Goal: Navigation & Orientation: Find specific page/section

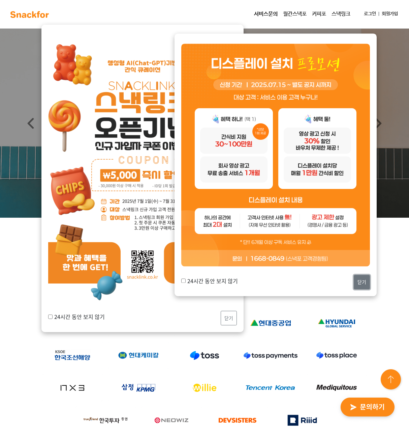
click at [363, 283] on button "닫기" at bounding box center [362, 282] width 16 height 15
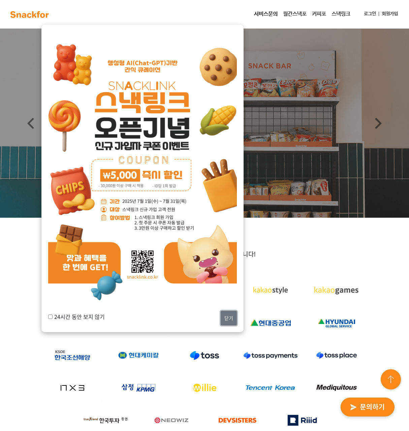
click at [233, 317] on button "닫기" at bounding box center [229, 317] width 16 height 15
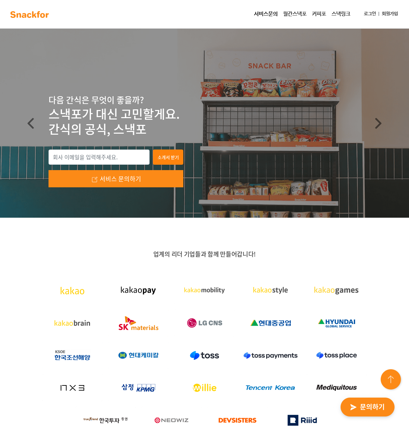
click at [271, 17] on link "서비스문의" at bounding box center [266, 13] width 29 height 13
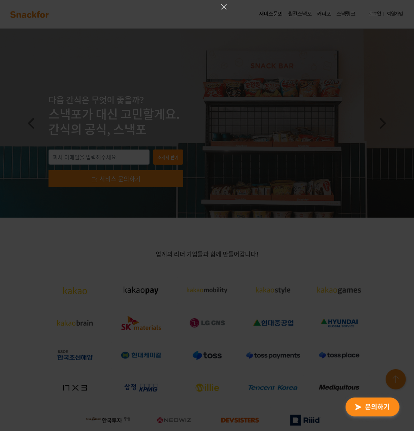
click at [211, 83] on div at bounding box center [207, 215] width 414 height 431
click at [225, 7] on icon "Close" at bounding box center [224, 6] width 5 height 5
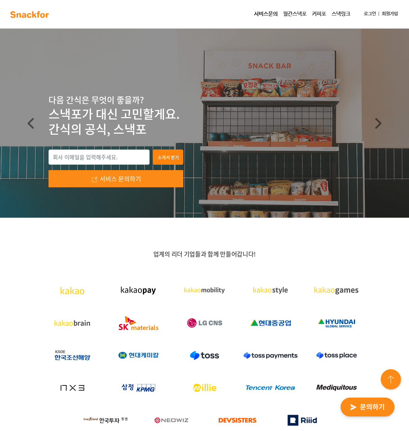
click at [295, 13] on link "월간스낵포" at bounding box center [295, 13] width 29 height 13
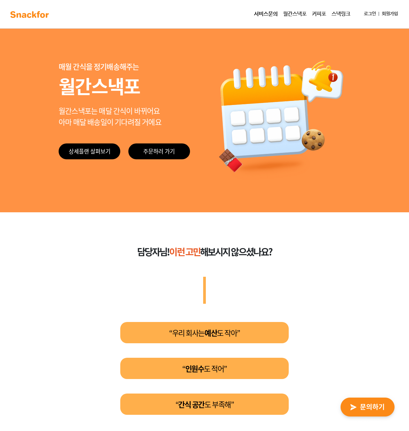
click at [319, 9] on link "커피포" at bounding box center [320, 13] width 20 height 13
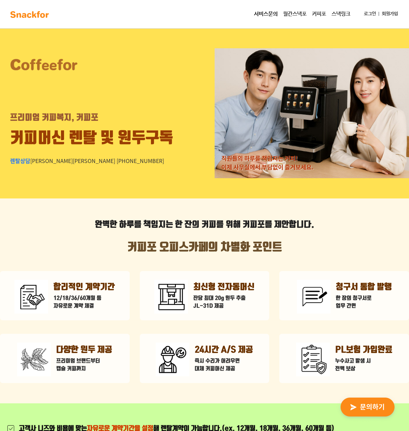
click at [343, 13] on link "스낵링크" at bounding box center [341, 13] width 24 height 13
click at [43, 12] on img at bounding box center [29, 14] width 42 height 11
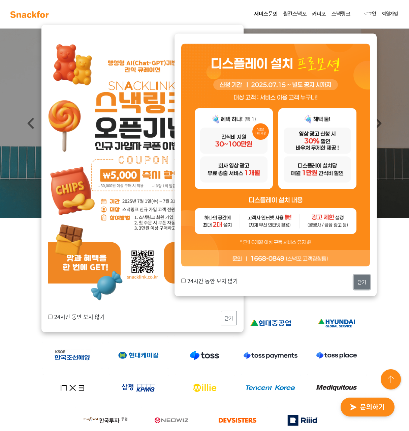
click at [362, 282] on button "닫기" at bounding box center [362, 282] width 16 height 15
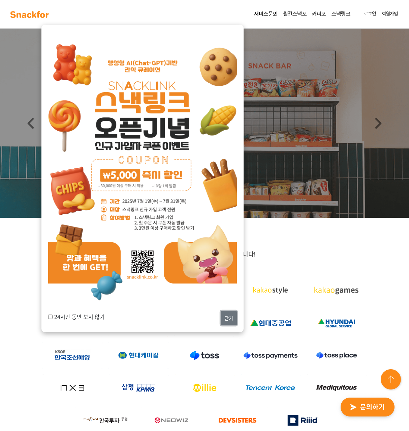
click at [232, 324] on button "닫기" at bounding box center [229, 317] width 16 height 15
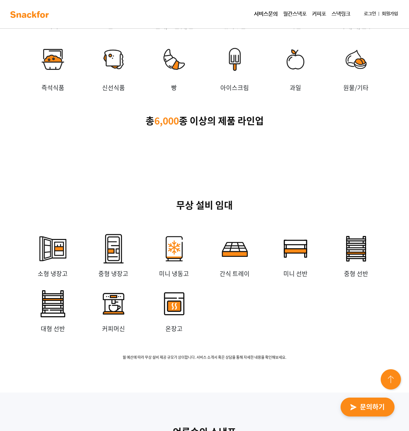
scroll to position [1995, 0]
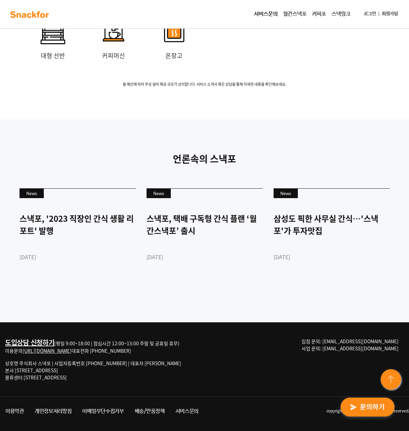
drag, startPoint x: 48, startPoint y: 367, endPoint x: 53, endPoint y: 383, distance: 16.4
click at [53, 383] on div "도입상담 신청하기 (평일 9:00~18:00 | 점심시간 12:00~13:00 주말 및 공휴일 휴무) 이용문의 http://snackfor.c…" at bounding box center [101, 362] width 193 height 49
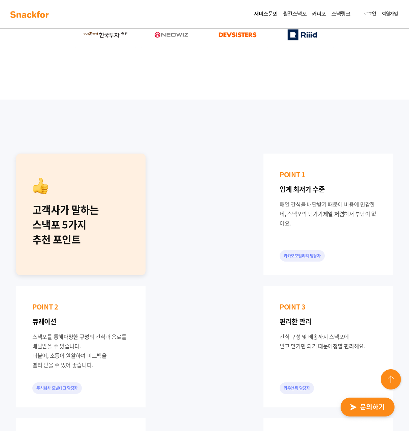
scroll to position [343, 0]
